Goal: Task Accomplishment & Management: Manage account settings

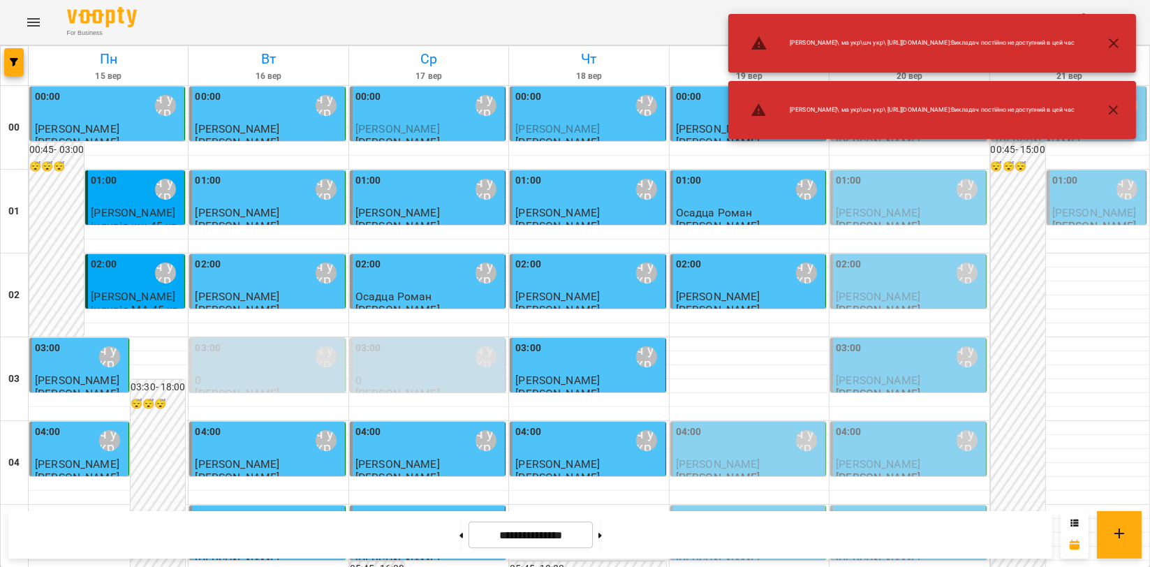
scroll to position [78, 0]
click at [19, 22] on button "Menu" at bounding box center [34, 23] width 34 height 34
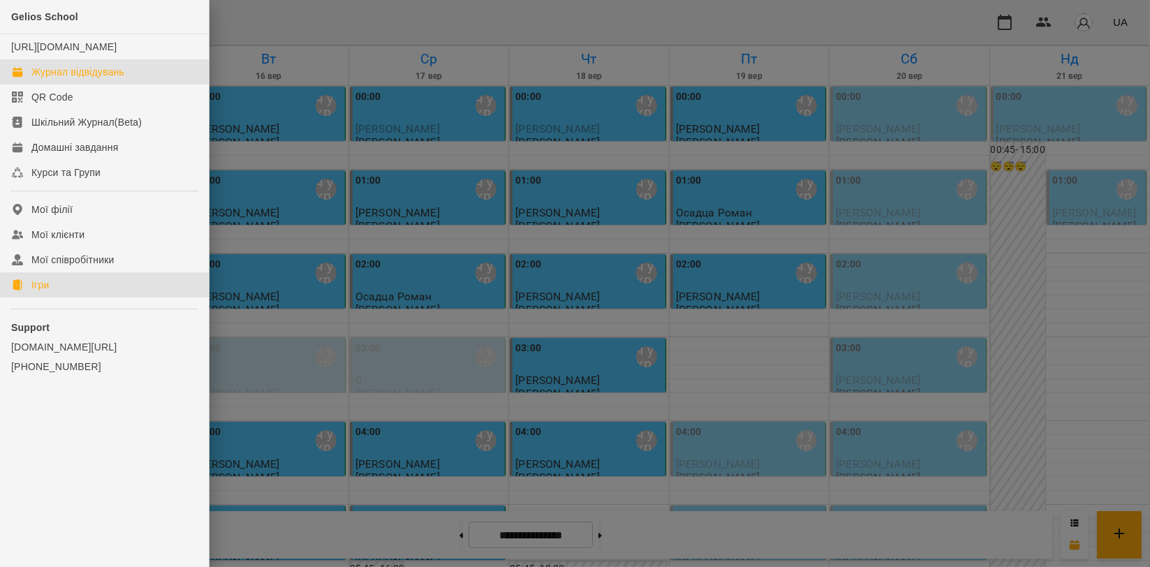
click at [77, 298] on link "Ігри" at bounding box center [104, 284] width 209 height 25
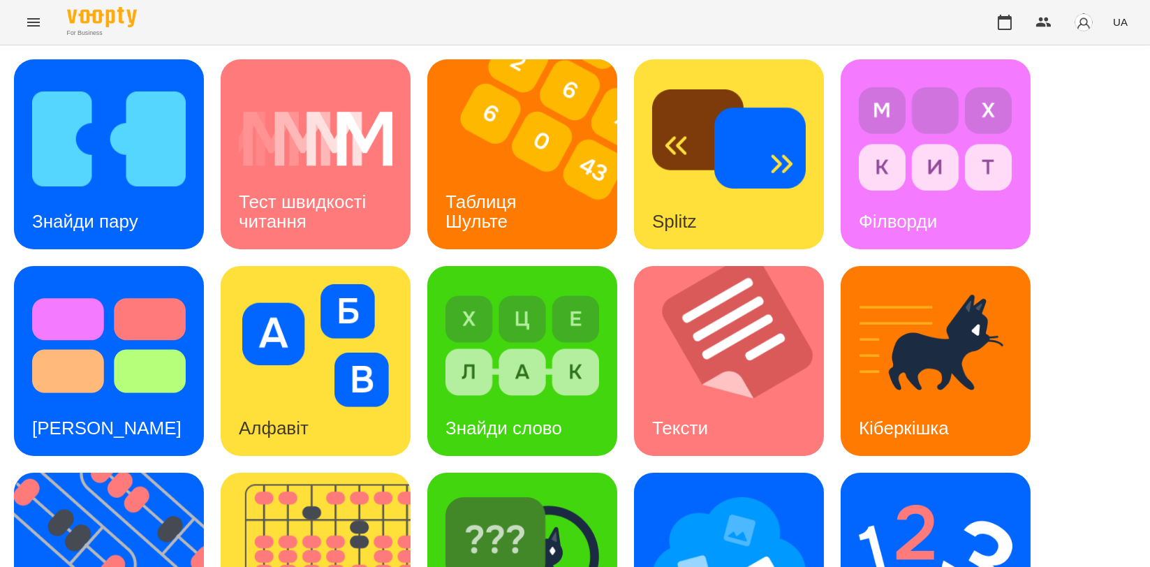
scroll to position [155, 0]
click at [316, 473] on img at bounding box center [324, 568] width 207 height 190
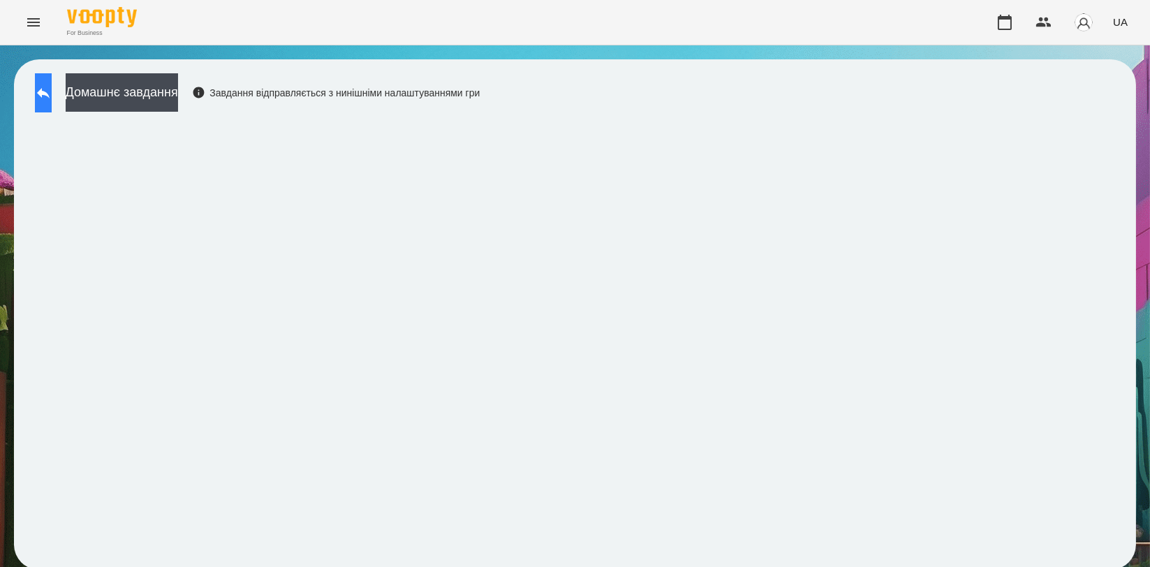
click at [52, 97] on icon at bounding box center [43, 93] width 17 height 17
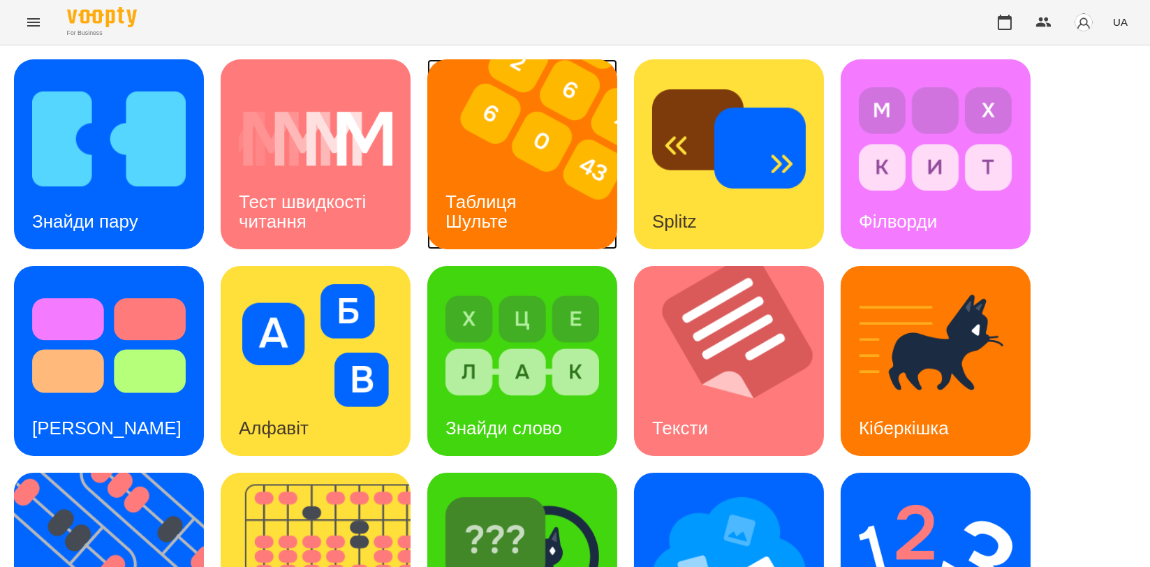
click at [521, 175] on div "Таблиця Шульте" at bounding box center [483, 212] width 112 height 75
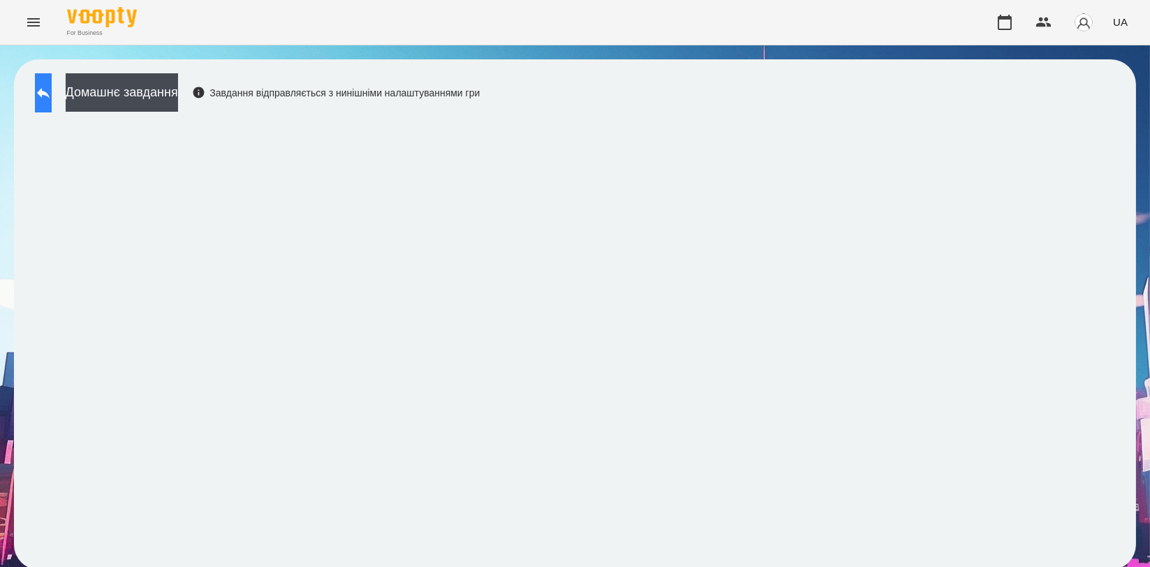
click at [52, 104] on button at bounding box center [43, 92] width 17 height 39
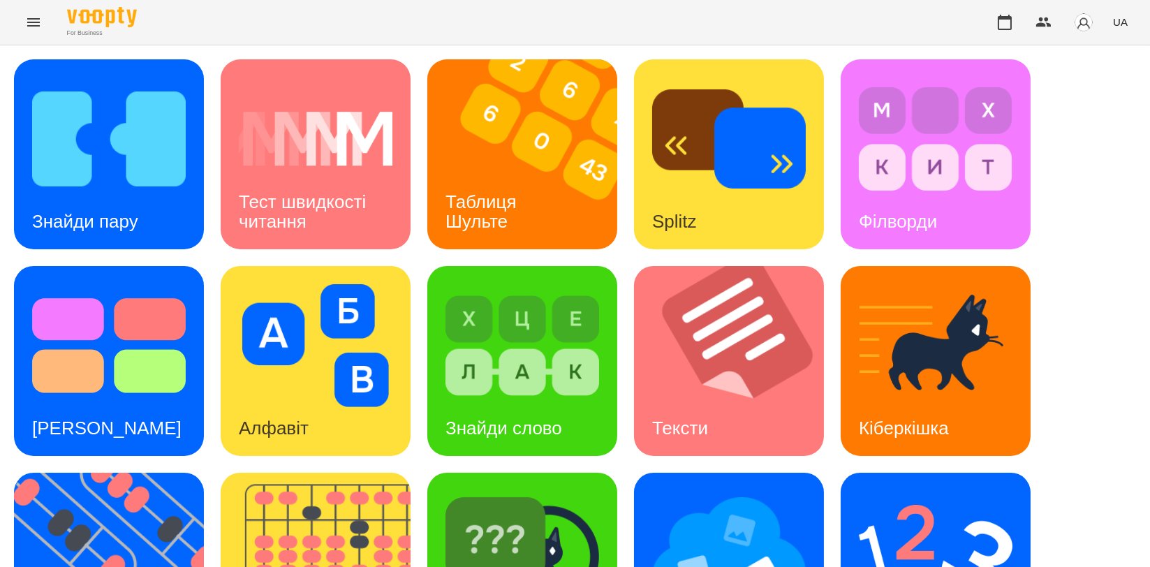
scroll to position [233, 0]
click at [132, 473] on img at bounding box center [117, 568] width 207 height 190
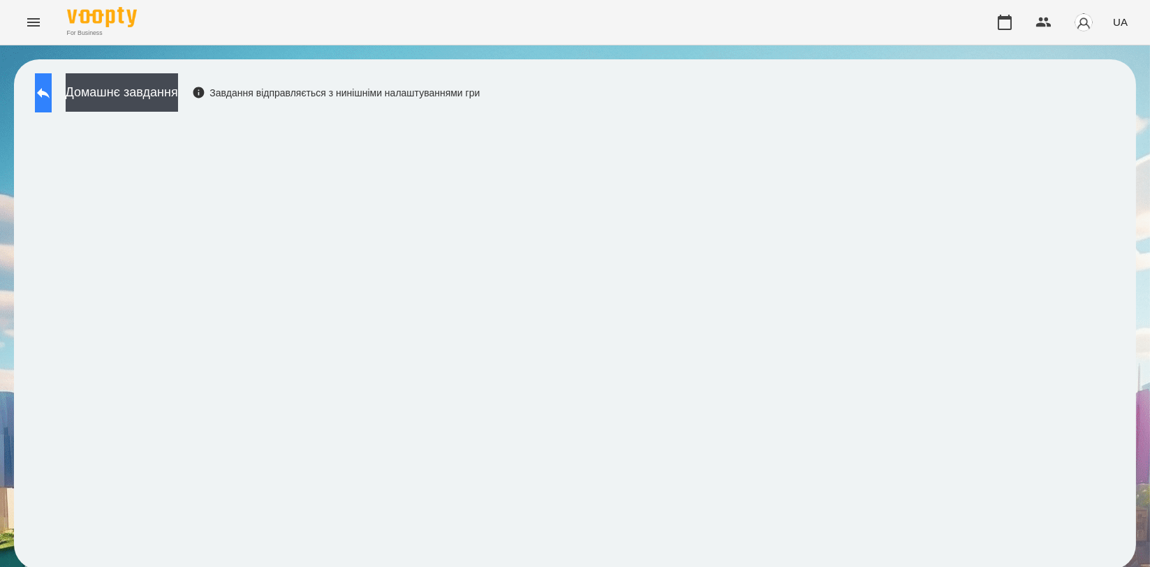
click at [52, 94] on icon at bounding box center [43, 93] width 17 height 17
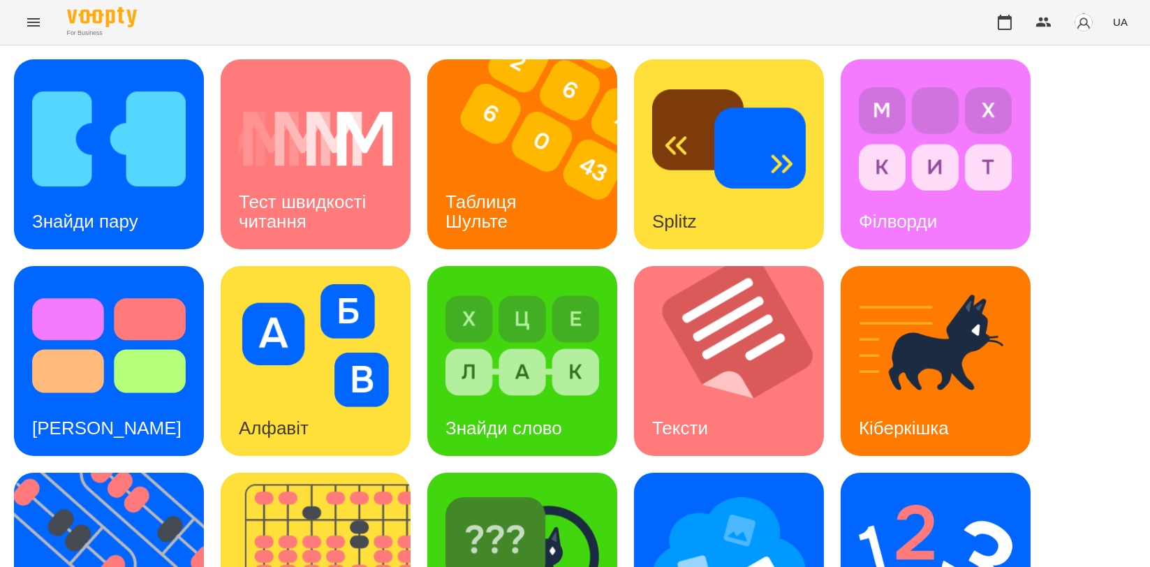
scroll to position [316, 0]
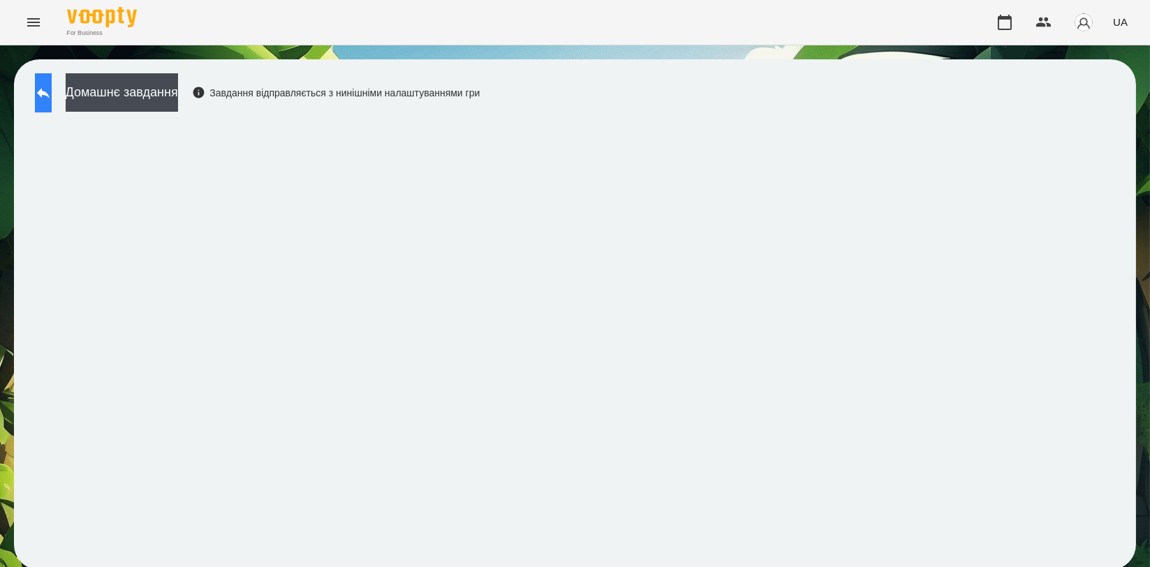
click at [49, 77] on button at bounding box center [43, 92] width 17 height 39
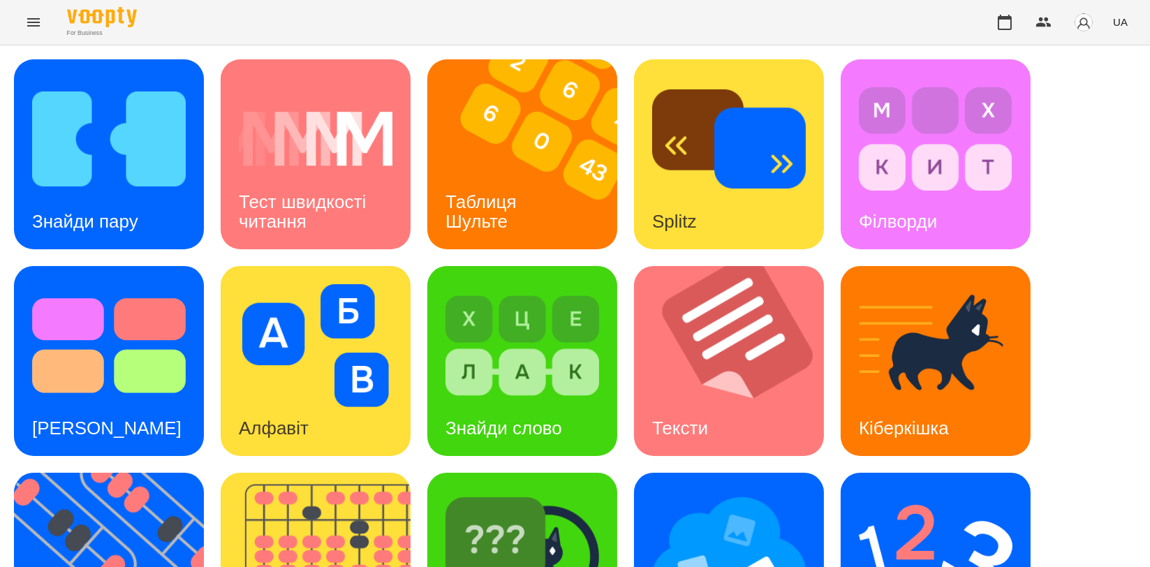
scroll to position [310, 0]
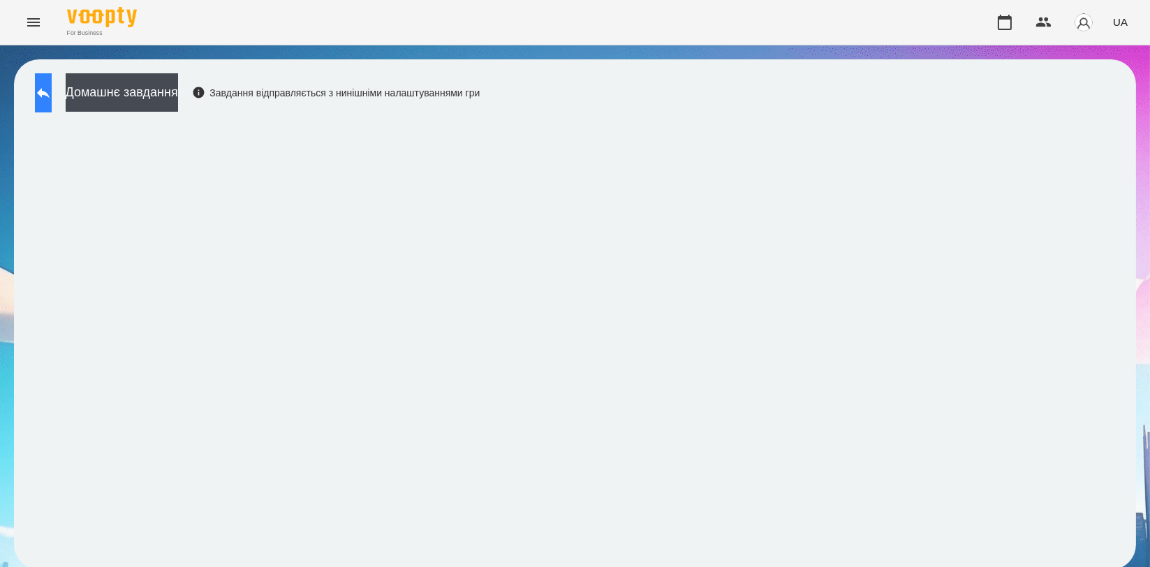
click at [52, 105] on button at bounding box center [43, 92] width 17 height 39
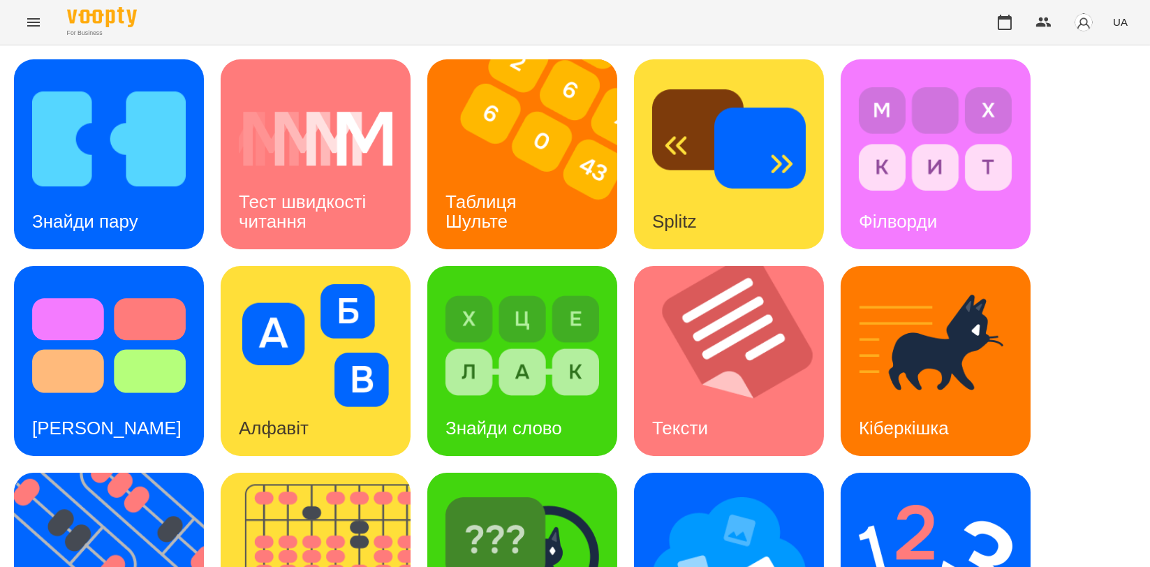
scroll to position [155, 0]
click at [323, 473] on img at bounding box center [324, 568] width 207 height 190
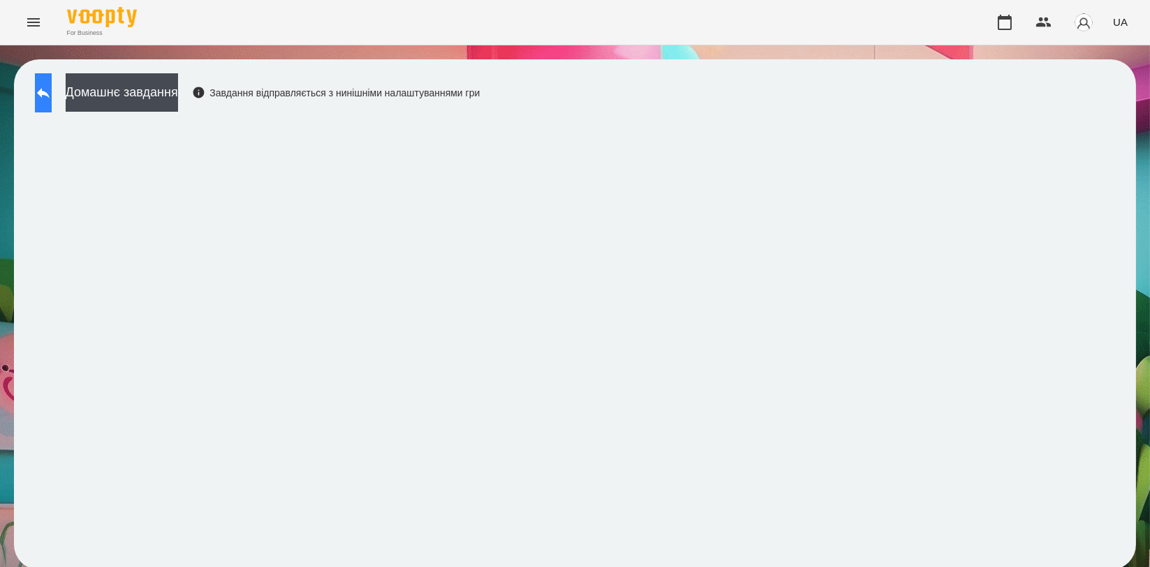
click at [49, 98] on icon at bounding box center [43, 93] width 17 height 17
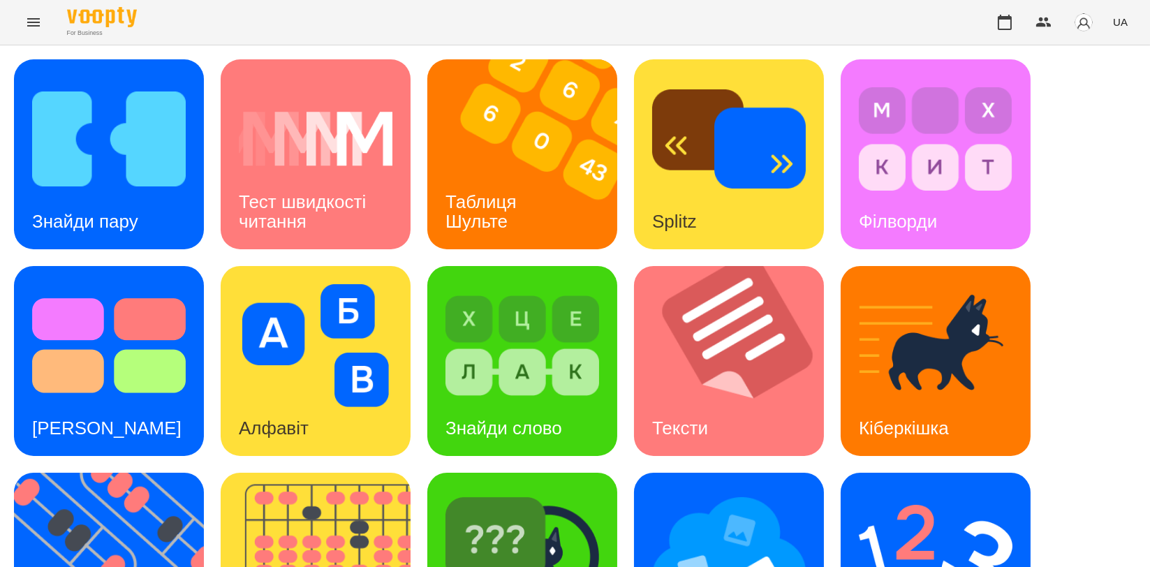
scroll to position [155, 0]
click at [531, 491] on img at bounding box center [523, 552] width 154 height 123
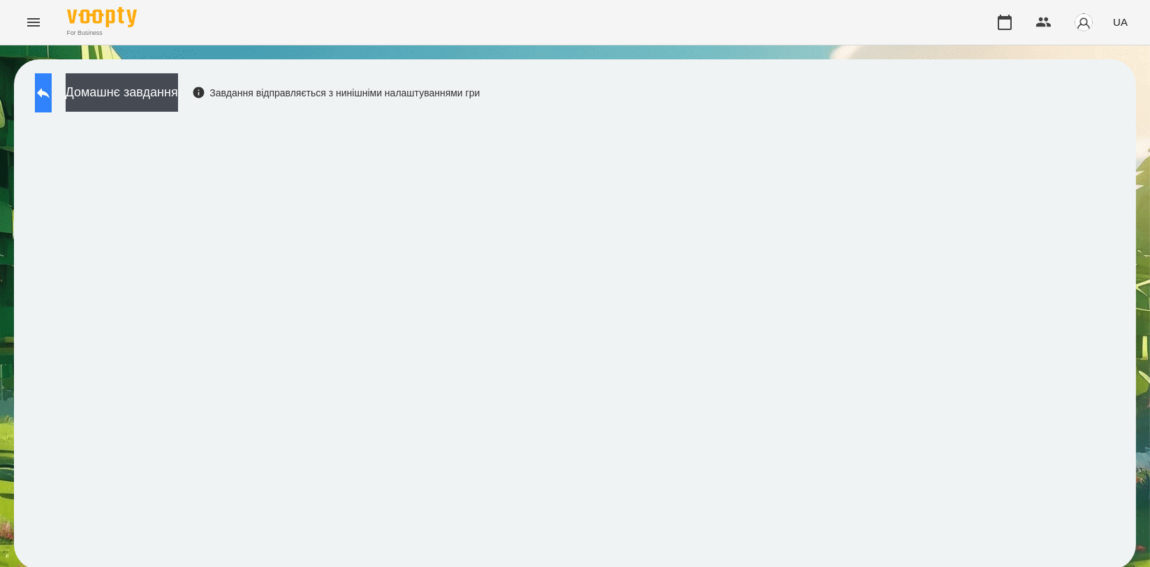
click at [52, 105] on button at bounding box center [43, 92] width 17 height 39
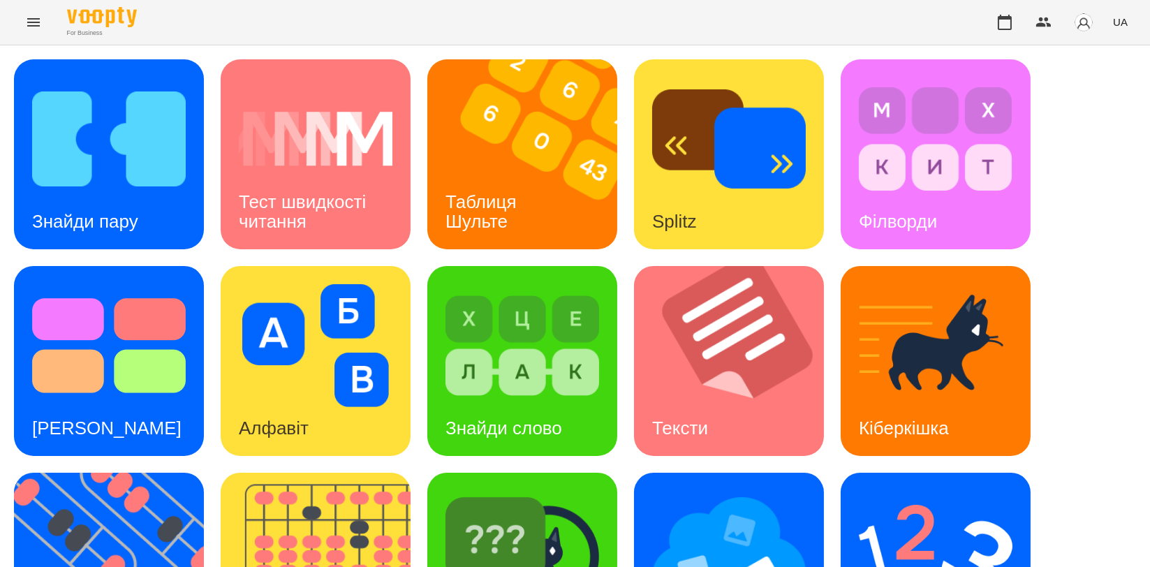
scroll to position [316, 0]
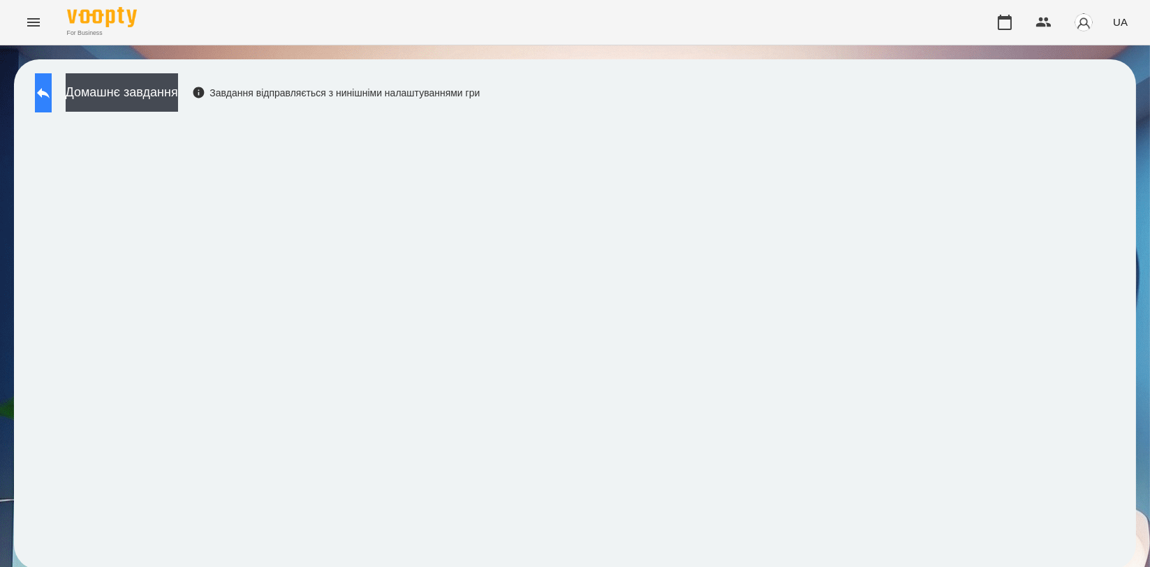
click at [52, 103] on button at bounding box center [43, 92] width 17 height 39
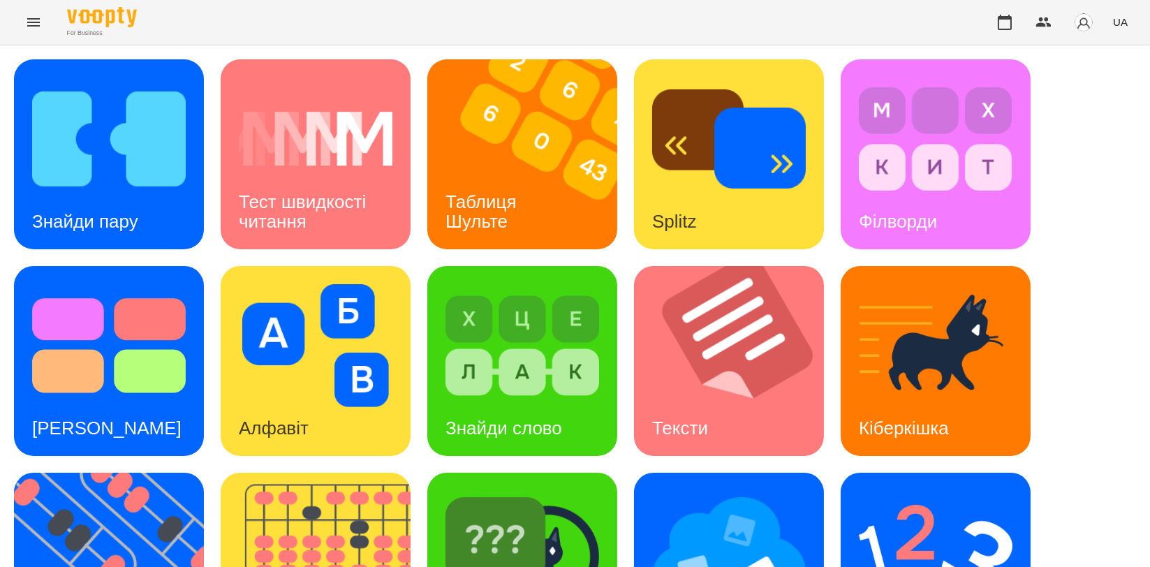
scroll to position [310, 0]
click at [89, 473] on img at bounding box center [117, 568] width 207 height 190
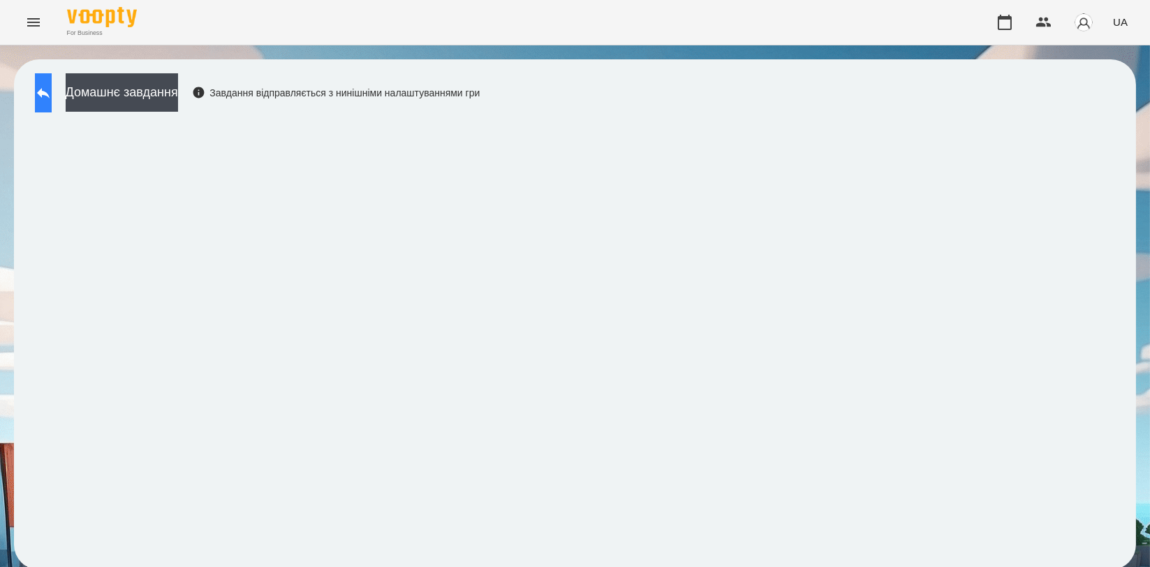
click at [52, 95] on button at bounding box center [43, 92] width 17 height 39
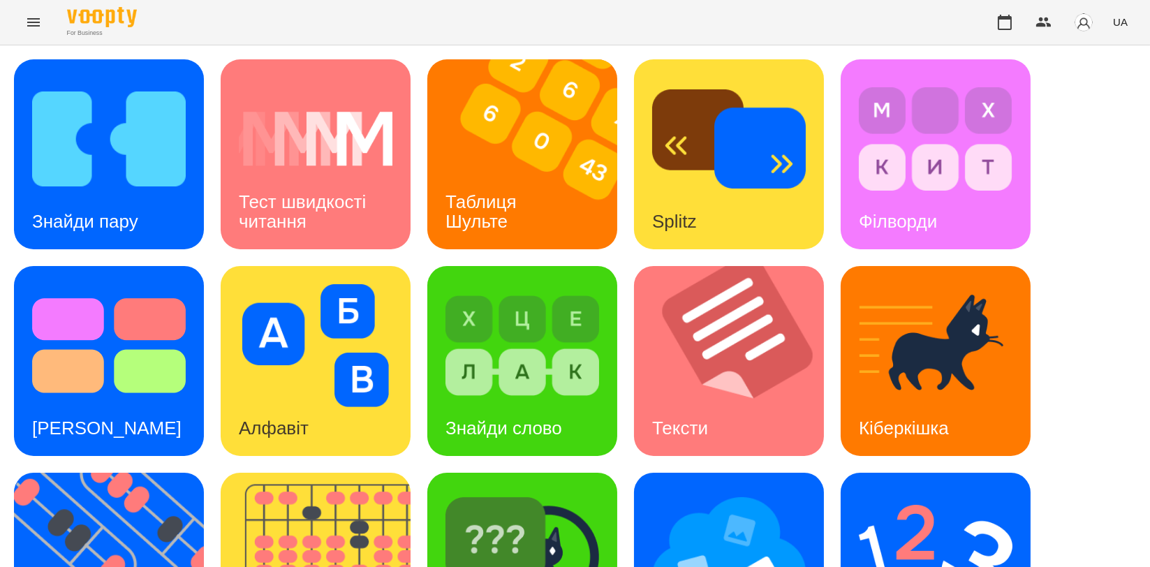
scroll to position [233, 0]
click at [323, 473] on img at bounding box center [324, 568] width 207 height 190
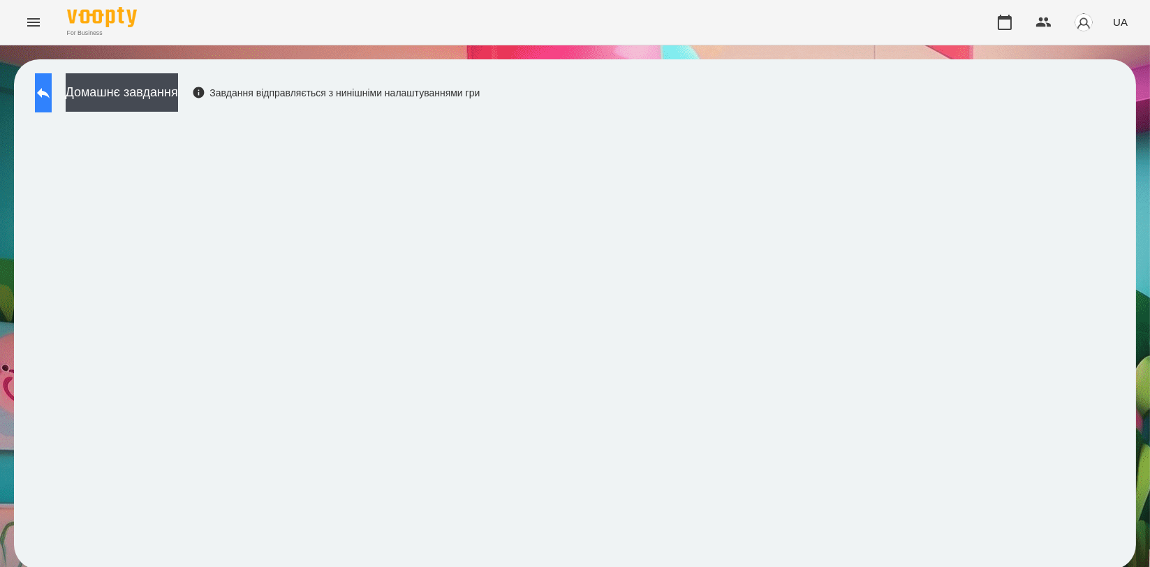
click at [38, 88] on button at bounding box center [43, 92] width 17 height 39
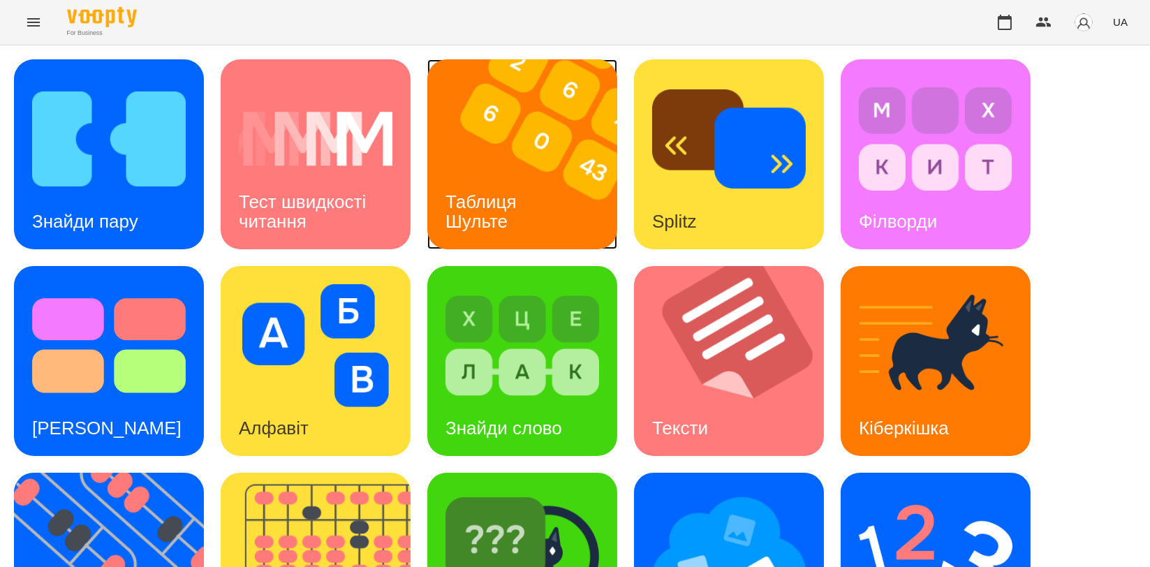
click at [501, 191] on h3 "Таблиця Шульте" at bounding box center [484, 211] width 76 height 40
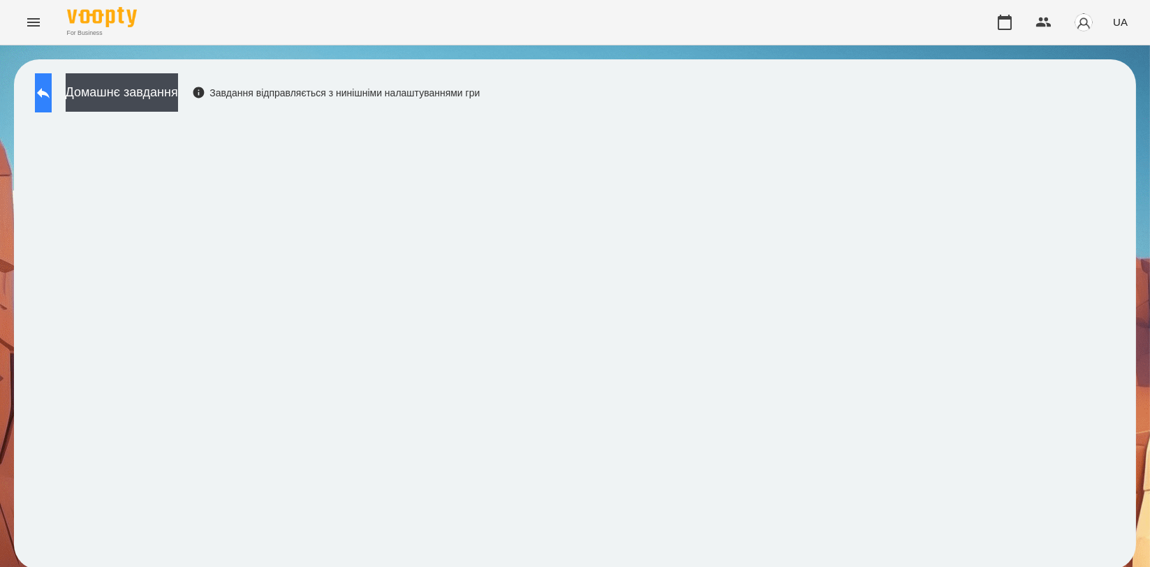
click at [52, 85] on icon at bounding box center [43, 93] width 17 height 17
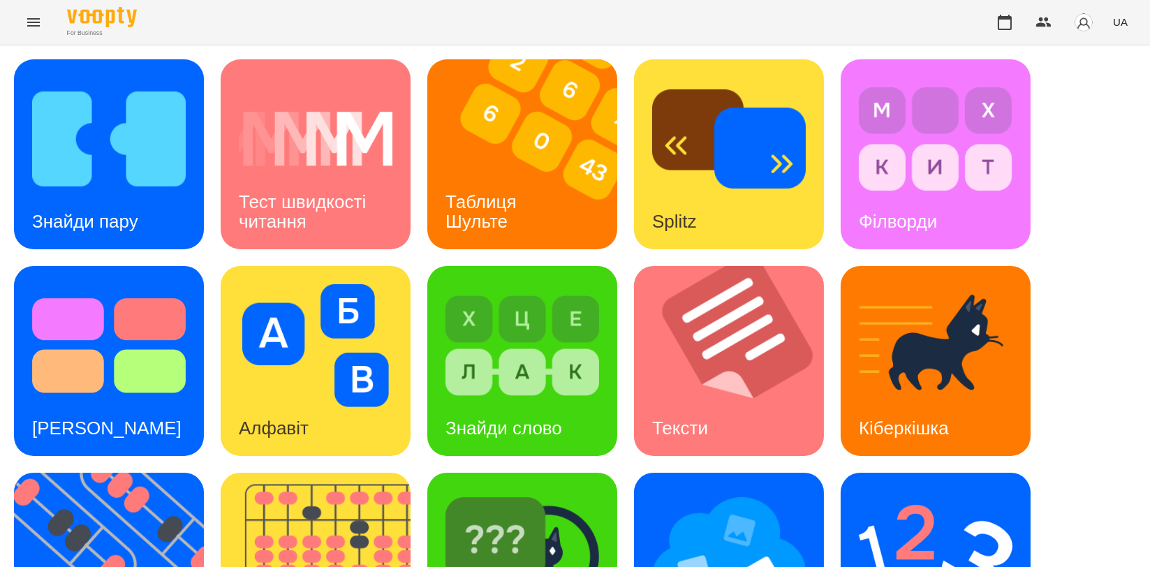
scroll to position [233, 0]
click at [135, 473] on img at bounding box center [117, 568] width 207 height 190
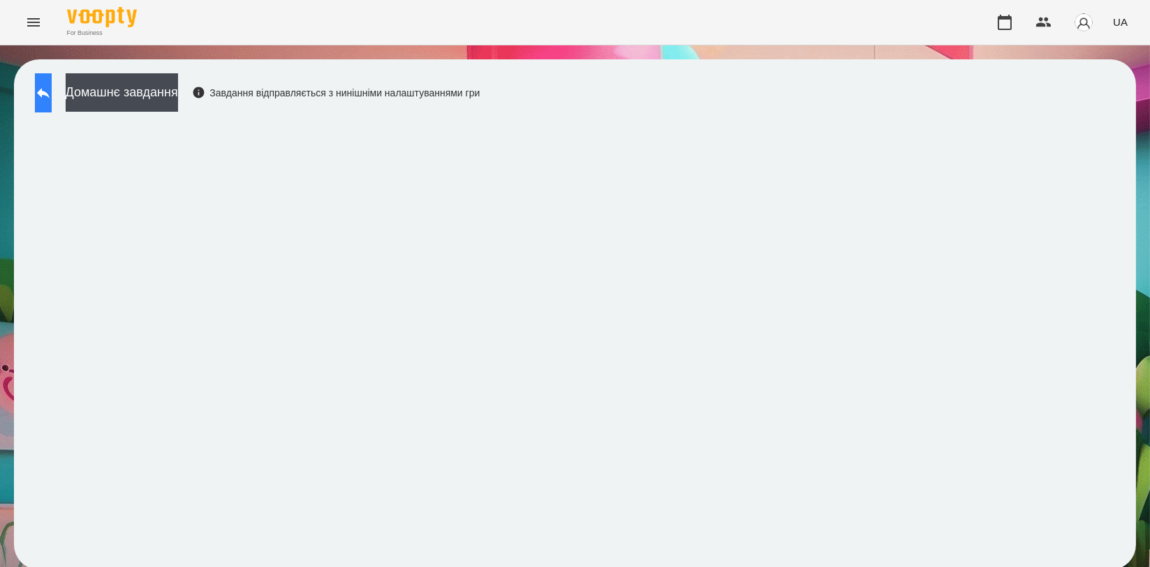
click at [45, 89] on button at bounding box center [43, 92] width 17 height 39
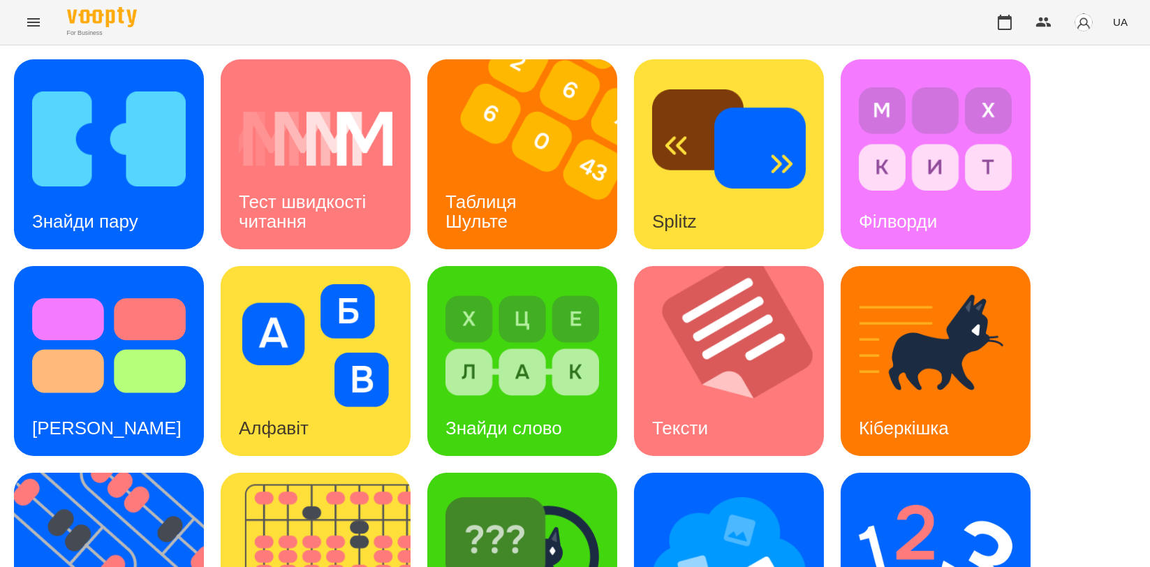
scroll to position [233, 0]
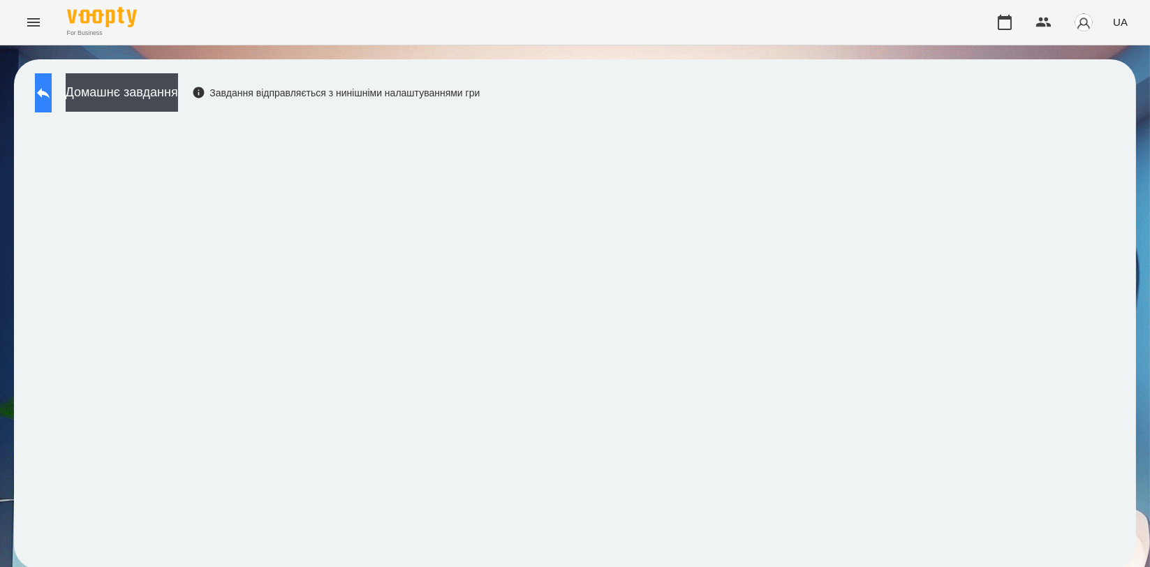
click at [52, 90] on icon at bounding box center [43, 93] width 17 height 17
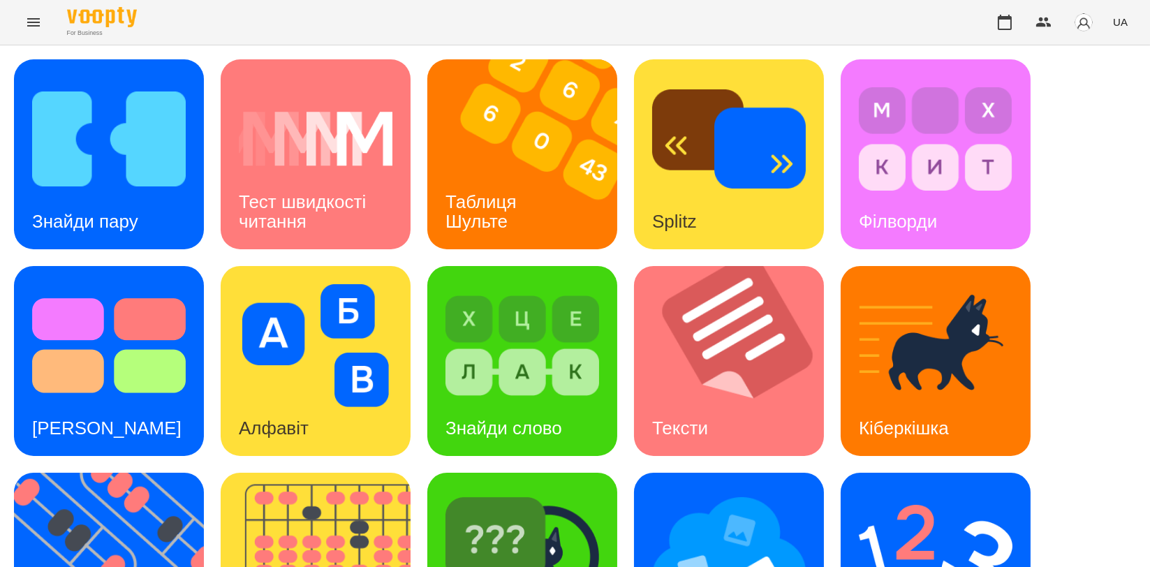
scroll to position [233, 0]
click at [889, 491] on img at bounding box center [936, 552] width 154 height 123
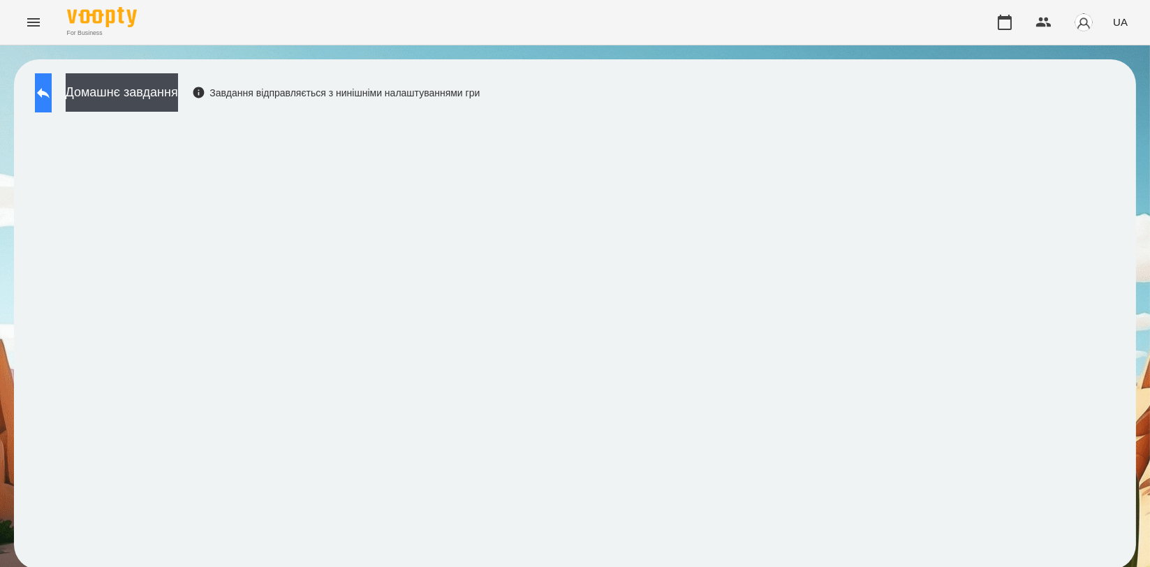
click at [52, 90] on button at bounding box center [43, 92] width 17 height 39
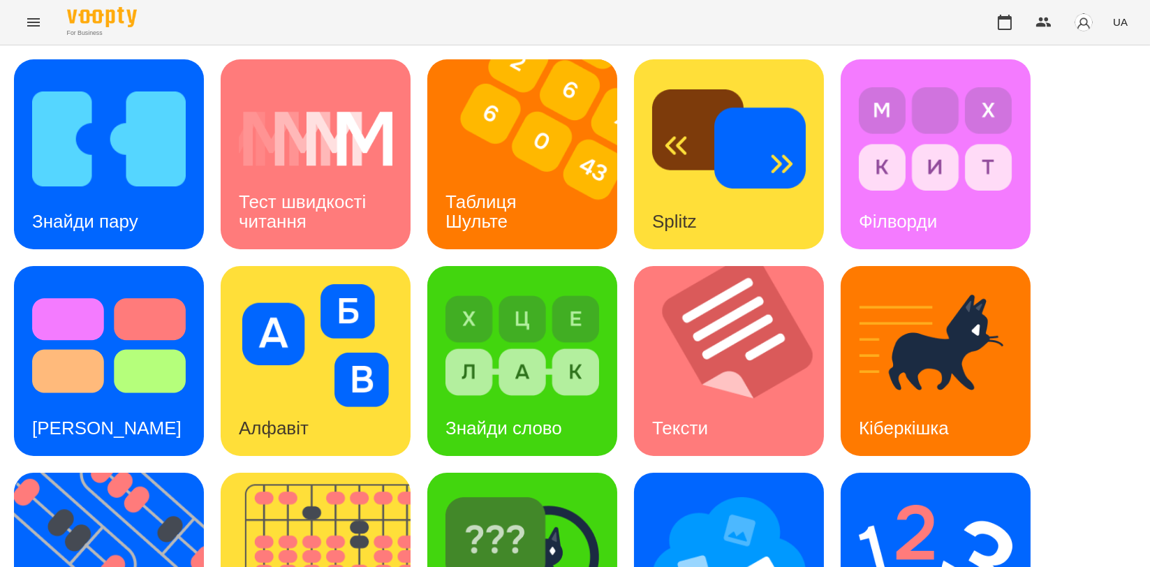
scroll to position [233, 0]
click at [524, 491] on img at bounding box center [523, 552] width 154 height 123
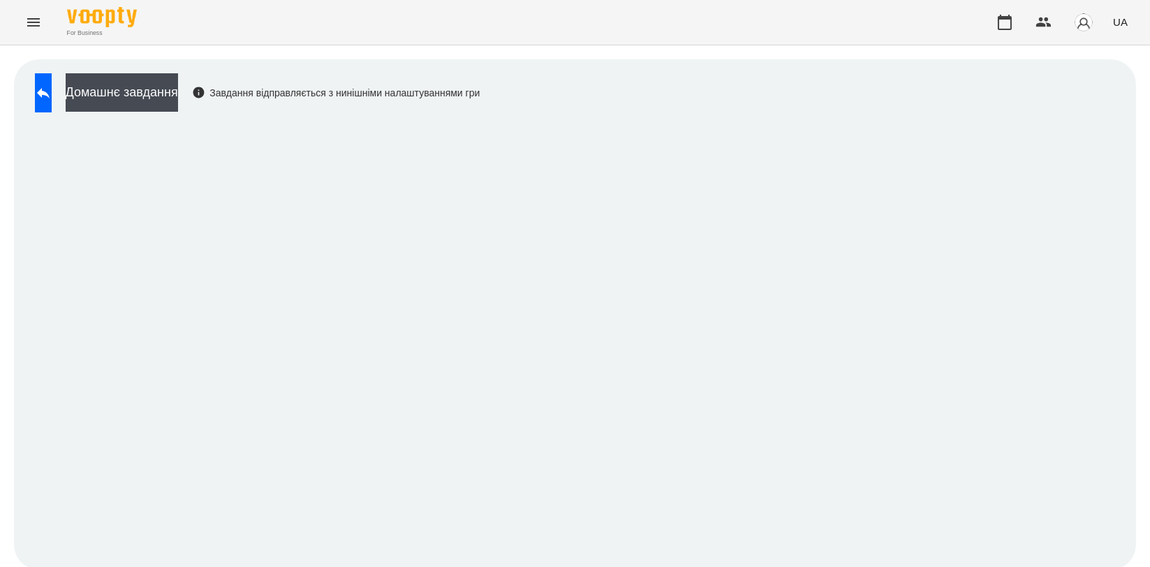
scroll to position [2, 0]
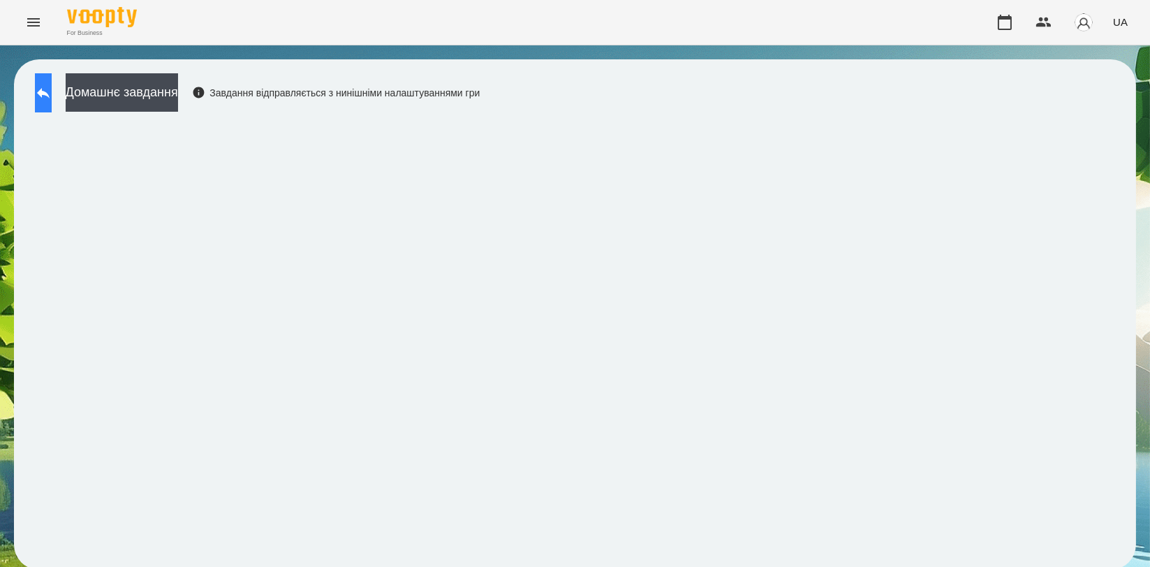
click at [50, 94] on icon at bounding box center [43, 93] width 17 height 17
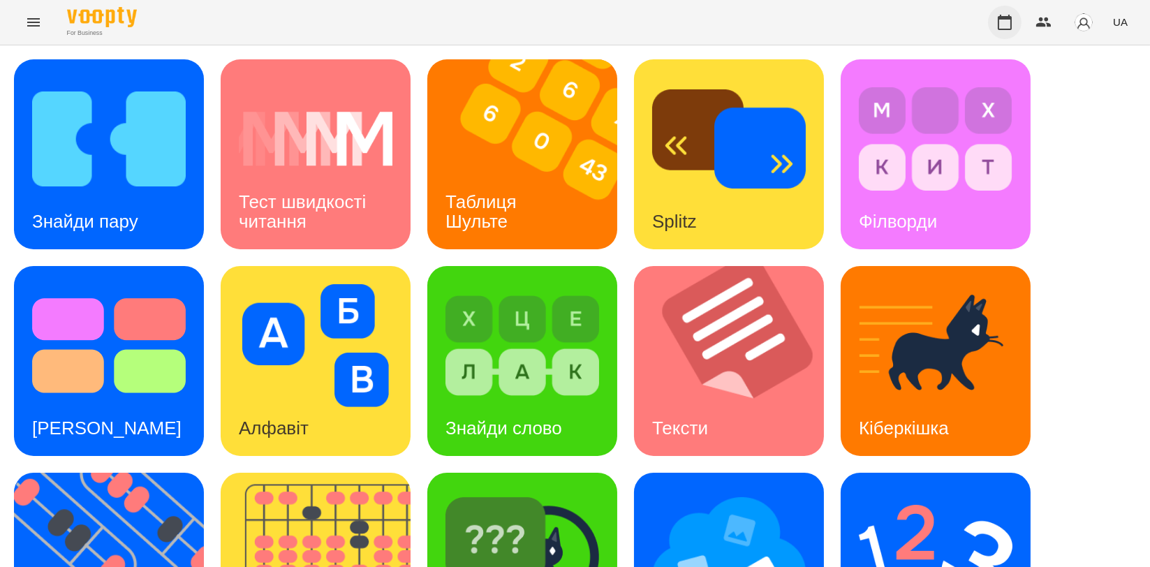
click at [1008, 19] on icon "button" at bounding box center [1005, 22] width 14 height 15
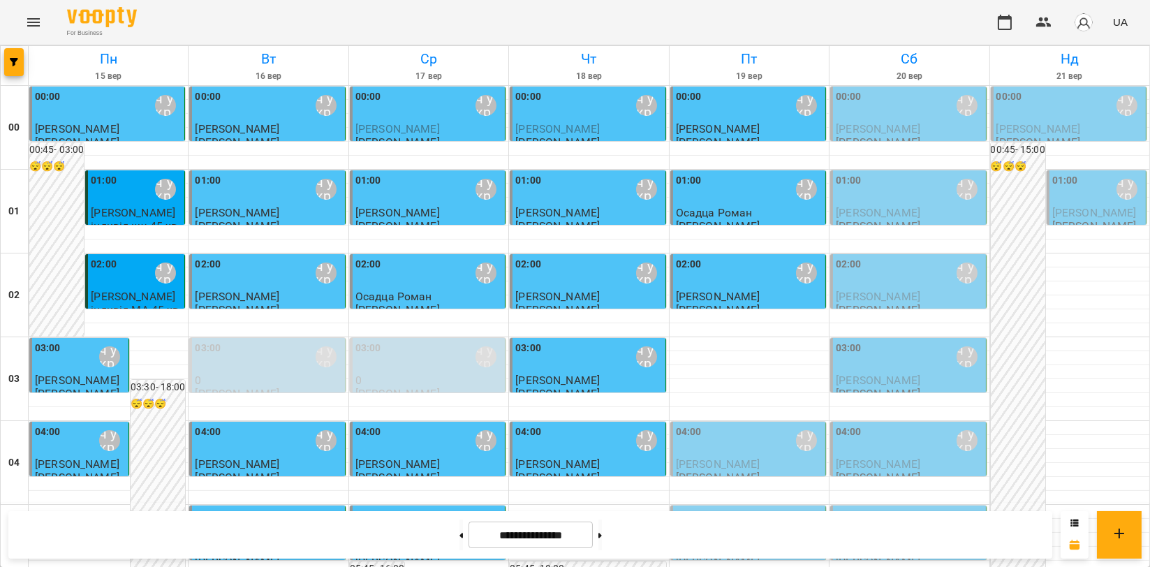
scroll to position [310, 0]
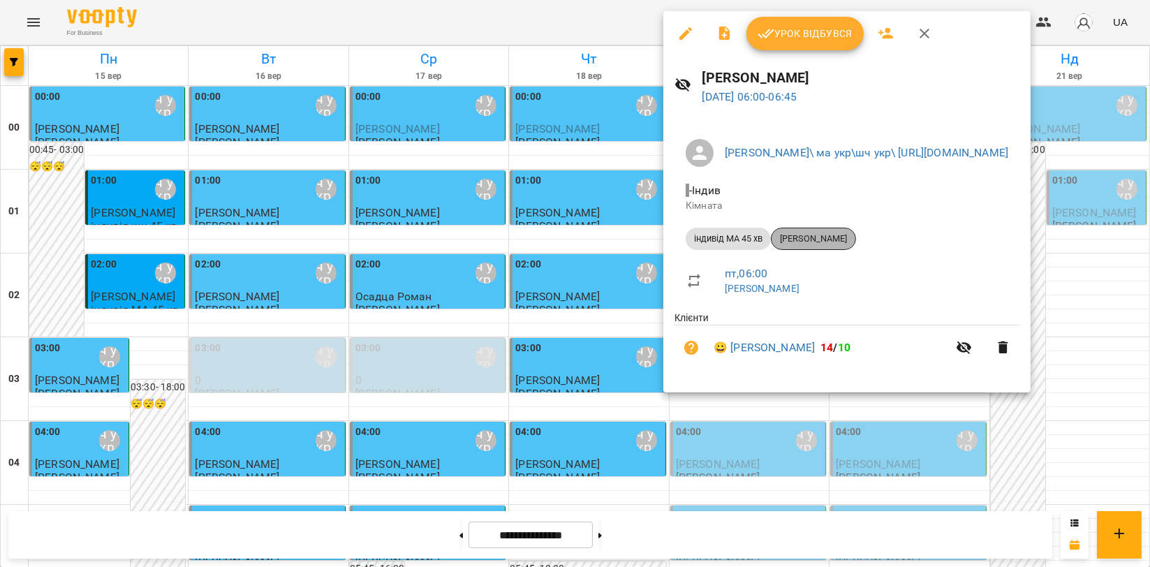
click at [816, 237] on span "[PERSON_NAME]" at bounding box center [814, 239] width 84 height 13
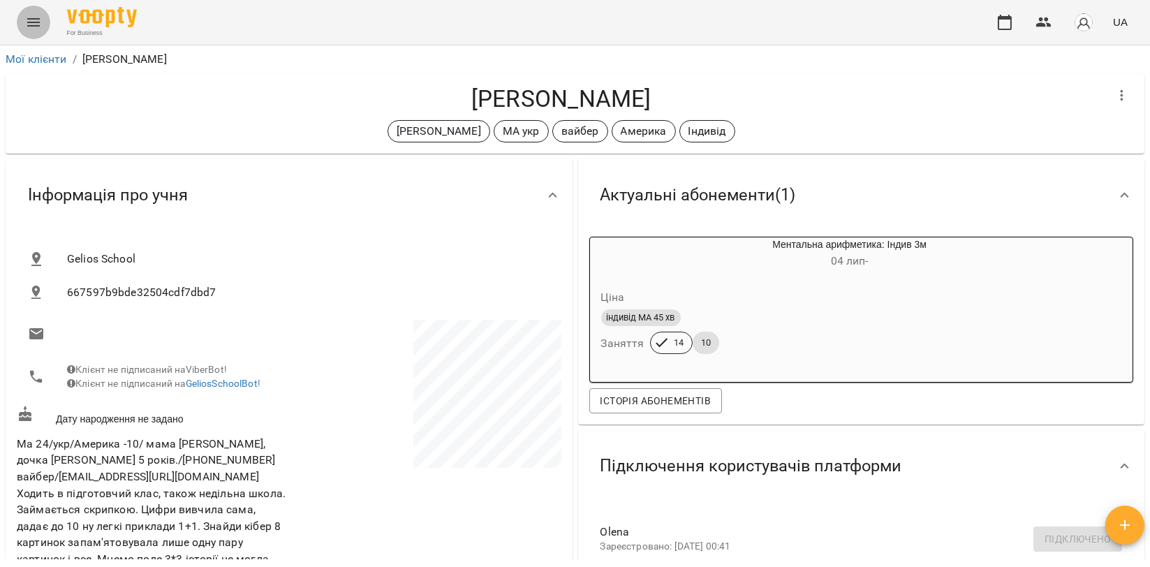
click at [25, 32] on button "Menu" at bounding box center [34, 23] width 34 height 34
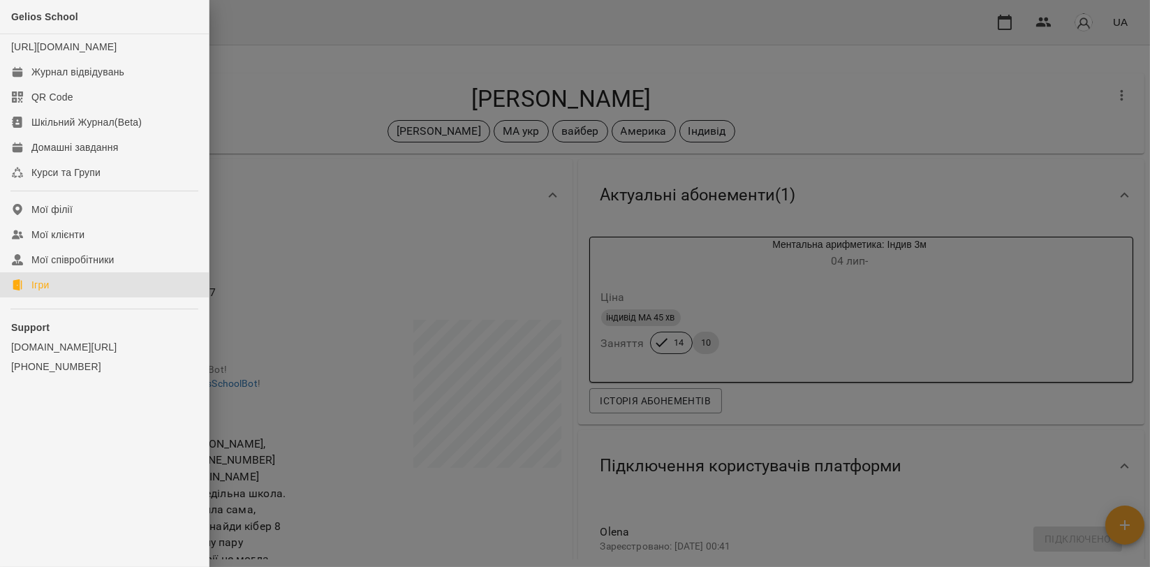
click at [54, 298] on link "Ігри" at bounding box center [104, 284] width 209 height 25
drag, startPoint x: 54, startPoint y: 299, endPoint x: 64, endPoint y: 291, distance: 12.4
click at [54, 298] on link "Ігри" at bounding box center [104, 284] width 209 height 25
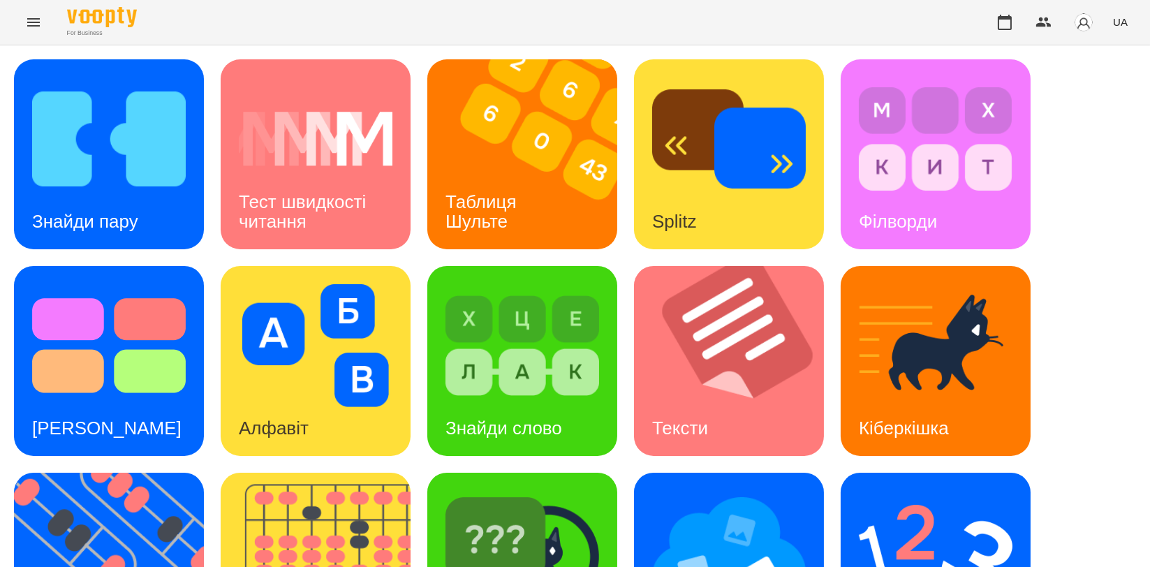
scroll to position [316, 0]
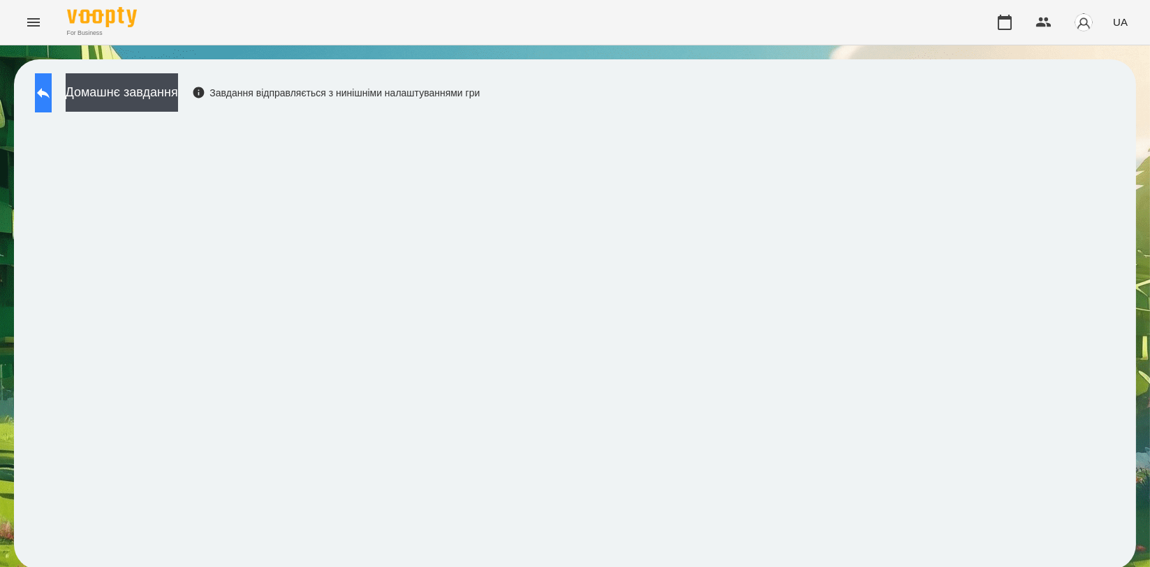
click at [50, 94] on icon at bounding box center [43, 93] width 13 height 10
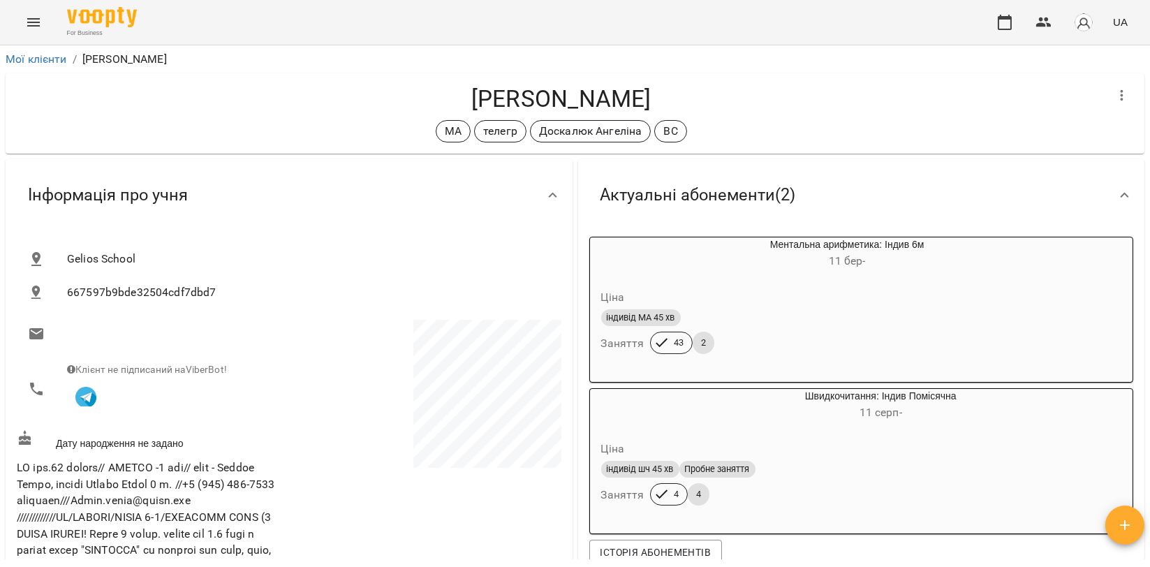
scroll to position [78, 0]
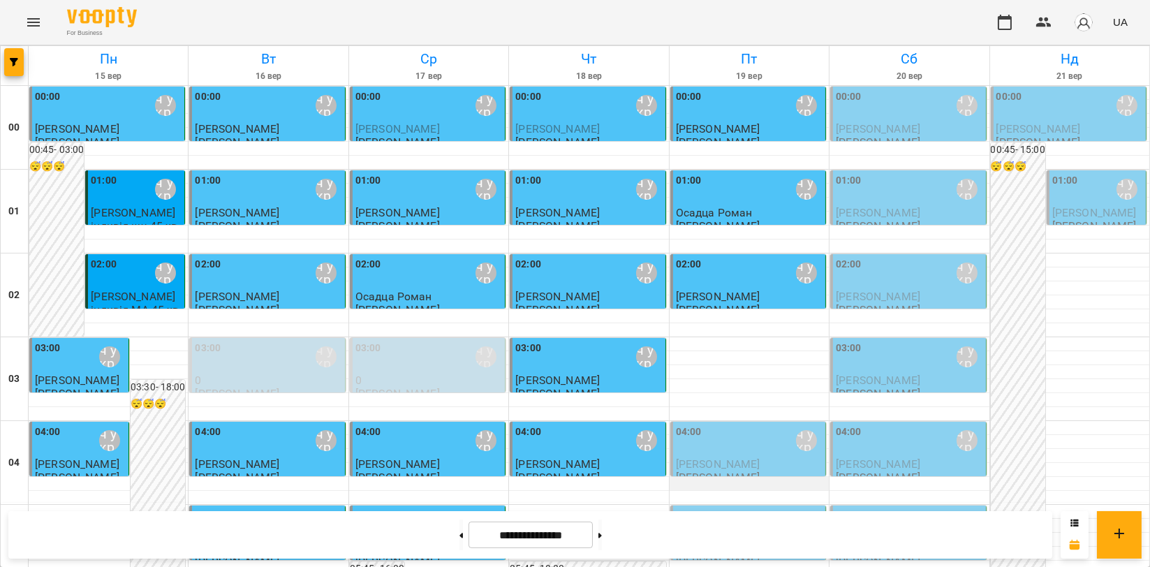
scroll to position [310, 0]
click at [751, 457] on span "[PERSON_NAME]" at bounding box center [718, 463] width 85 height 13
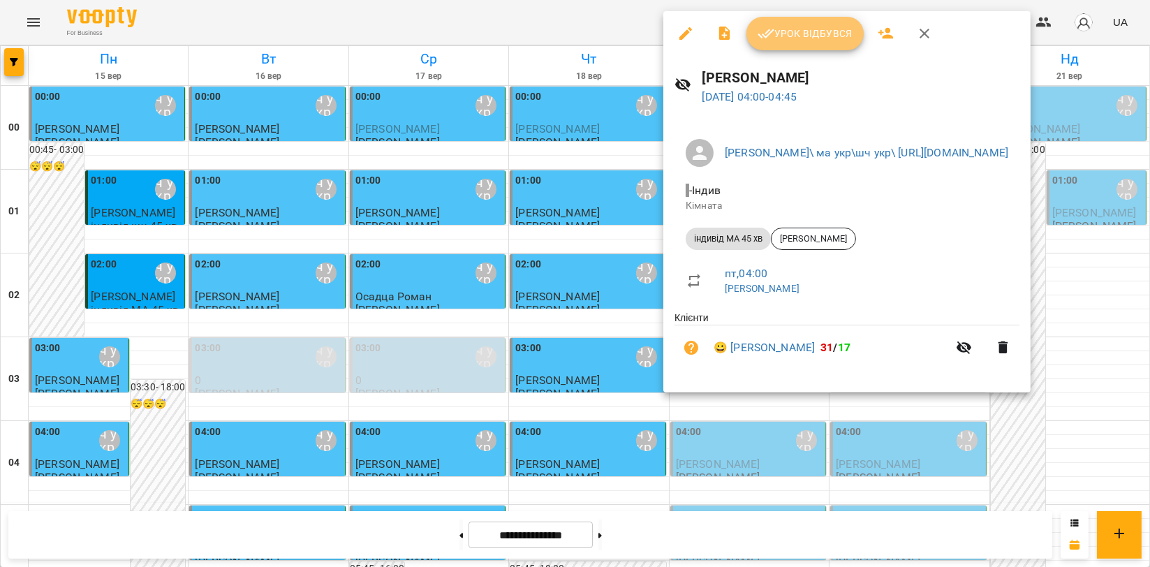
click at [786, 38] on span "Урок відбувся" at bounding box center [805, 33] width 95 height 17
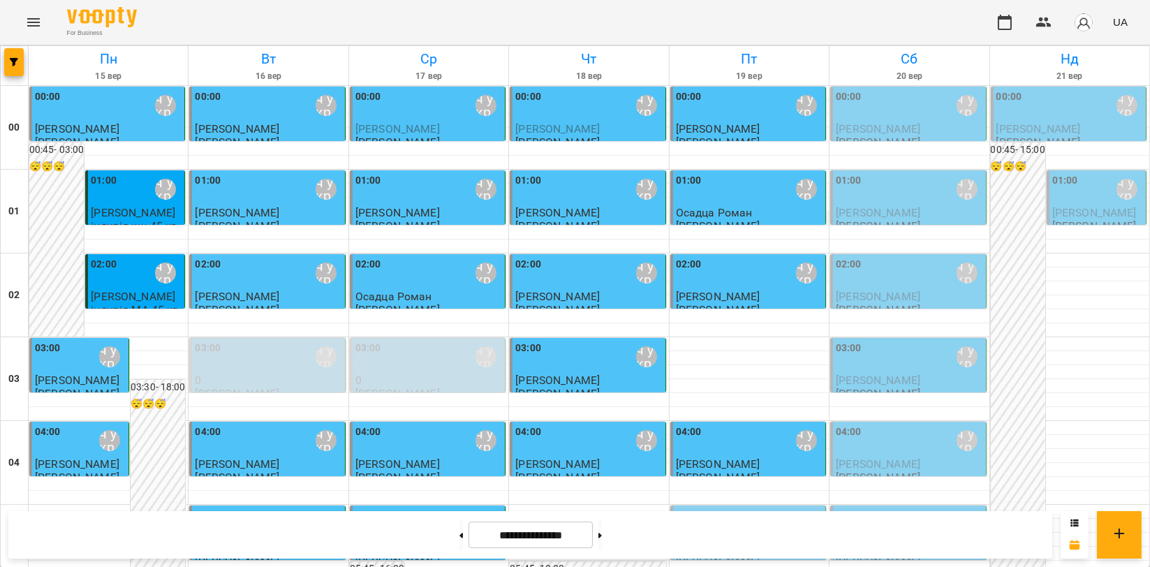
scroll to position [388, 0]
click at [760, 542] on p "[PERSON_NAME]" at bounding box center [749, 548] width 147 height 12
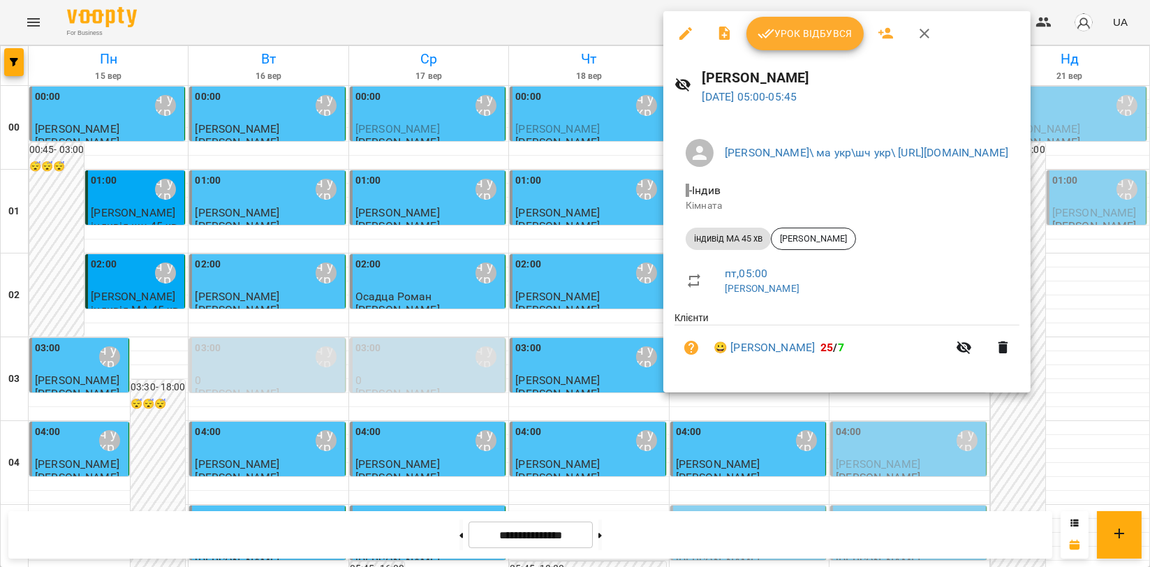
click at [830, 40] on span "Урок відбувся" at bounding box center [805, 33] width 95 height 17
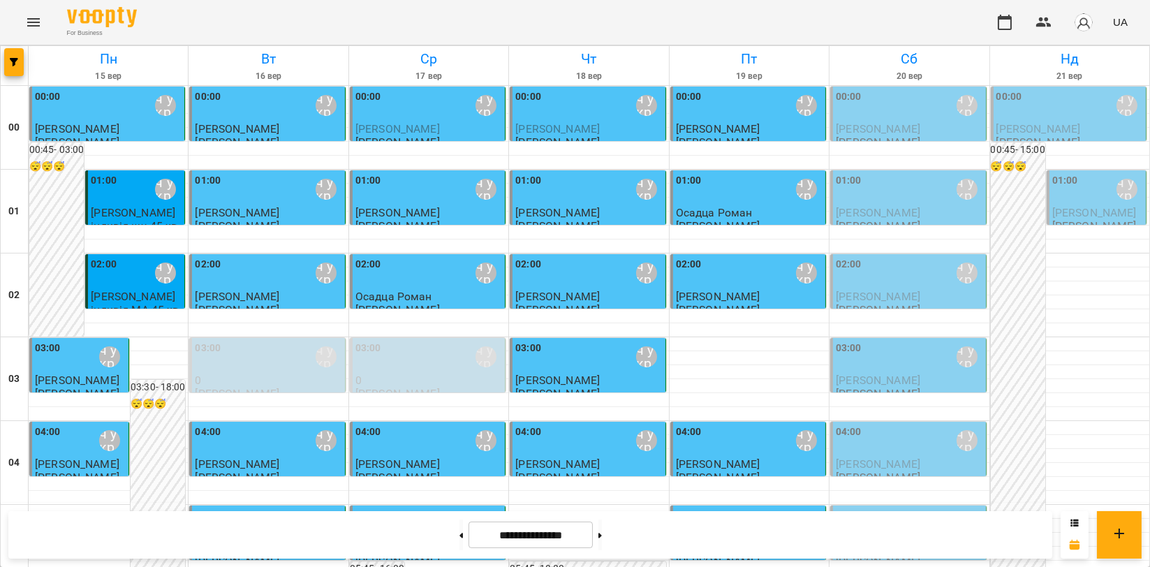
scroll to position [1593, 0]
